Goal: Navigation & Orientation: Find specific page/section

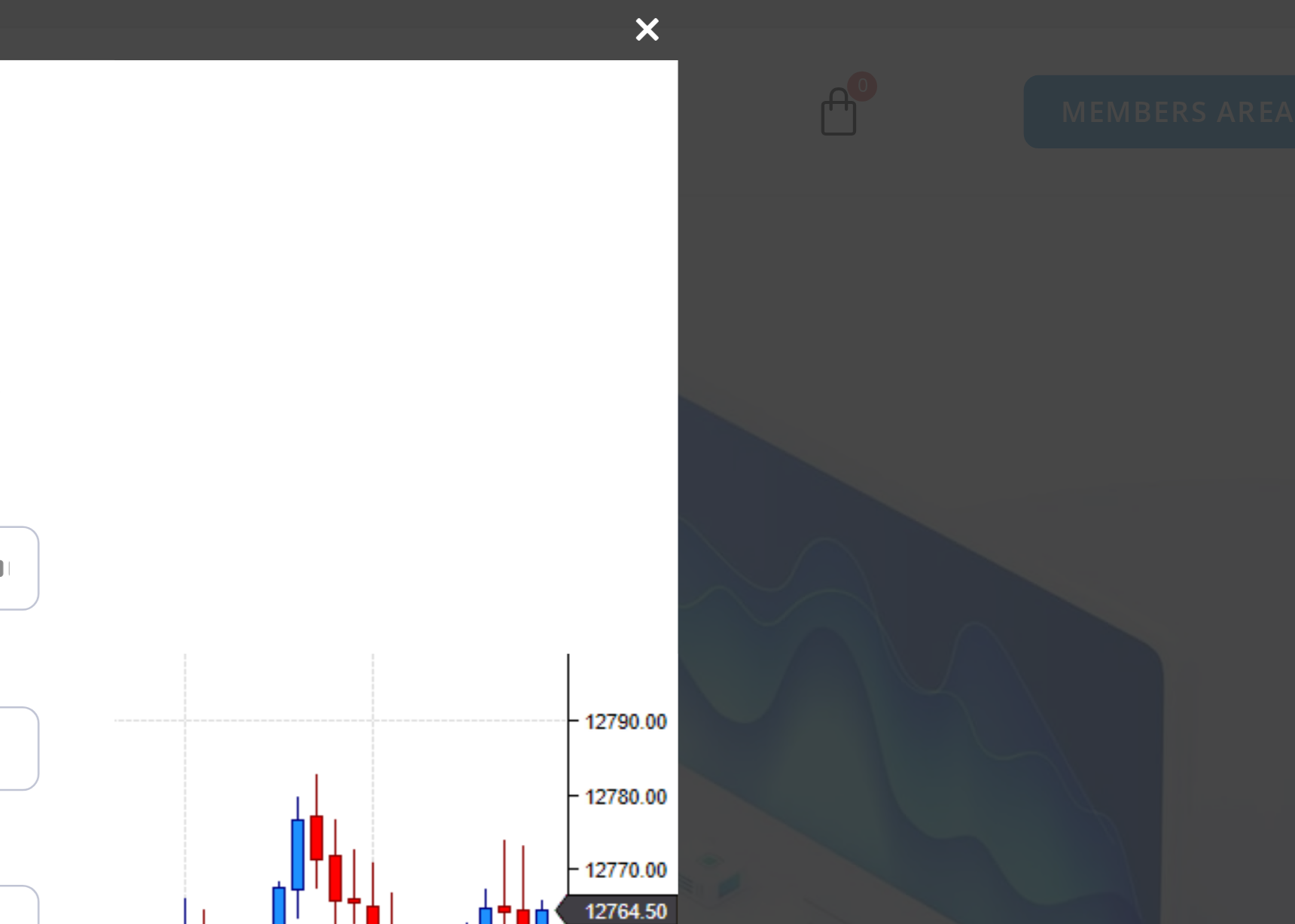
click at [932, 67] on span "SAVE 20% NOW popup" at bounding box center [937, 69] width 24 height 9
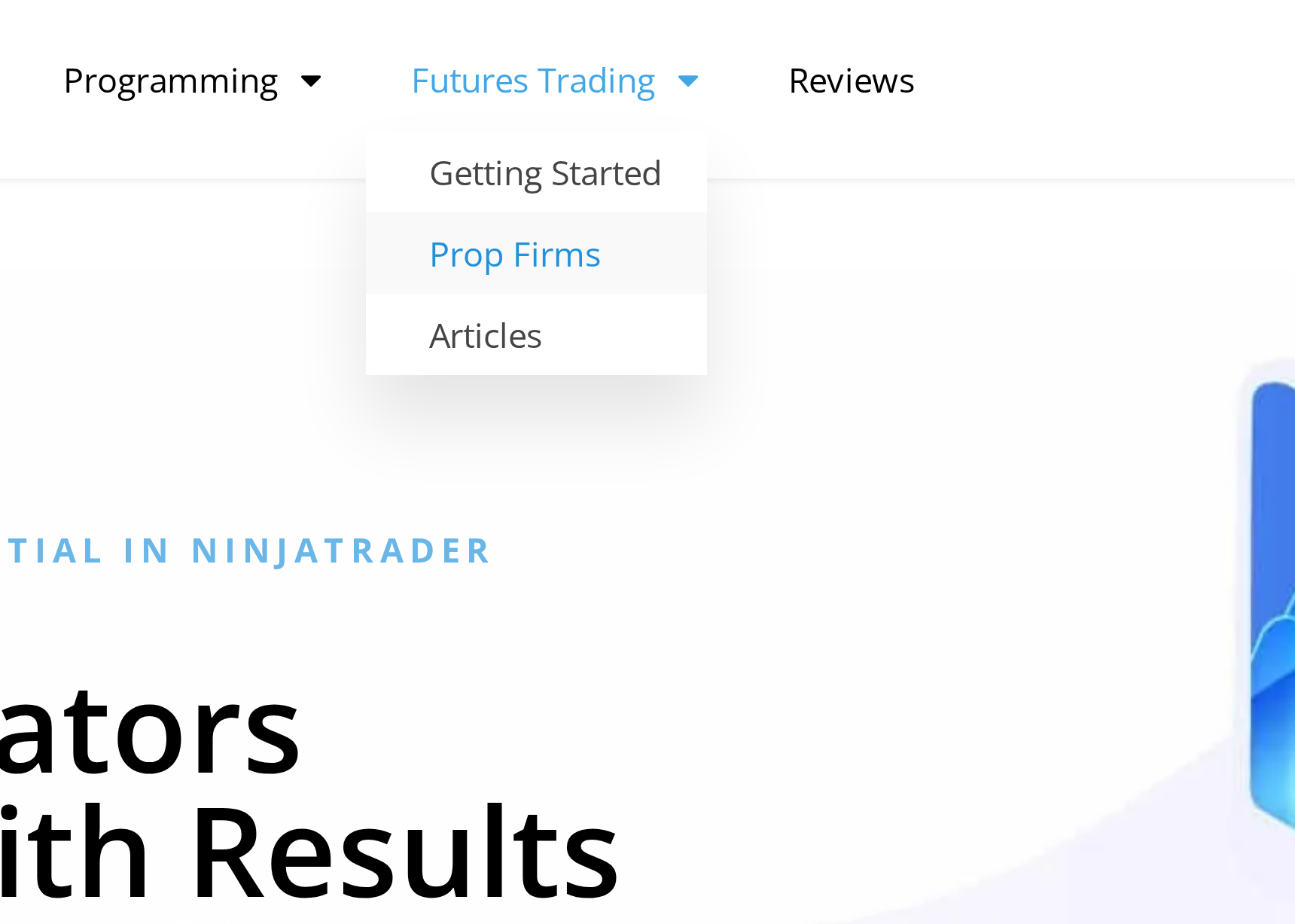
click at [660, 160] on link "Prop Firms" at bounding box center [677, 159] width 113 height 27
